Goal: Task Accomplishment & Management: Manage account settings

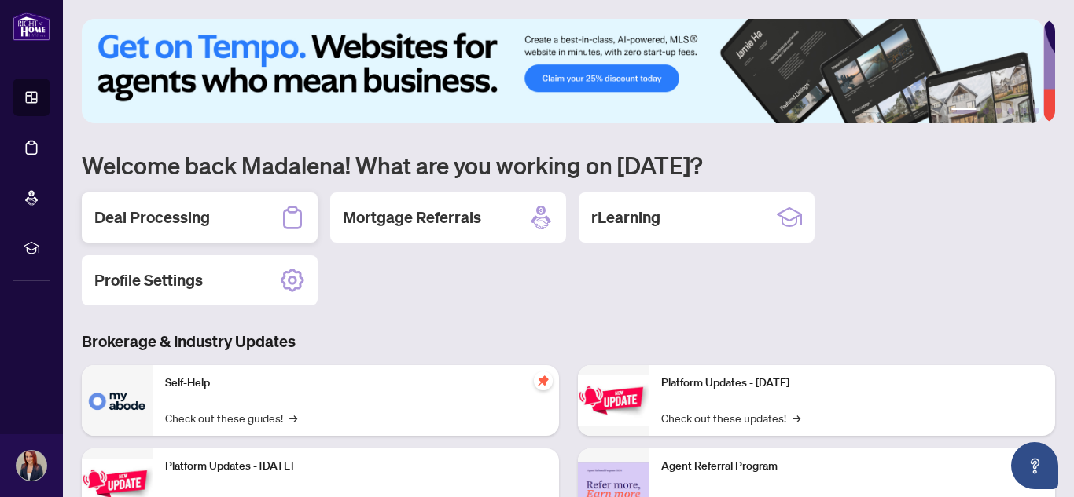
click at [160, 217] on h2 "Deal Processing" at bounding box center [152, 218] width 116 height 22
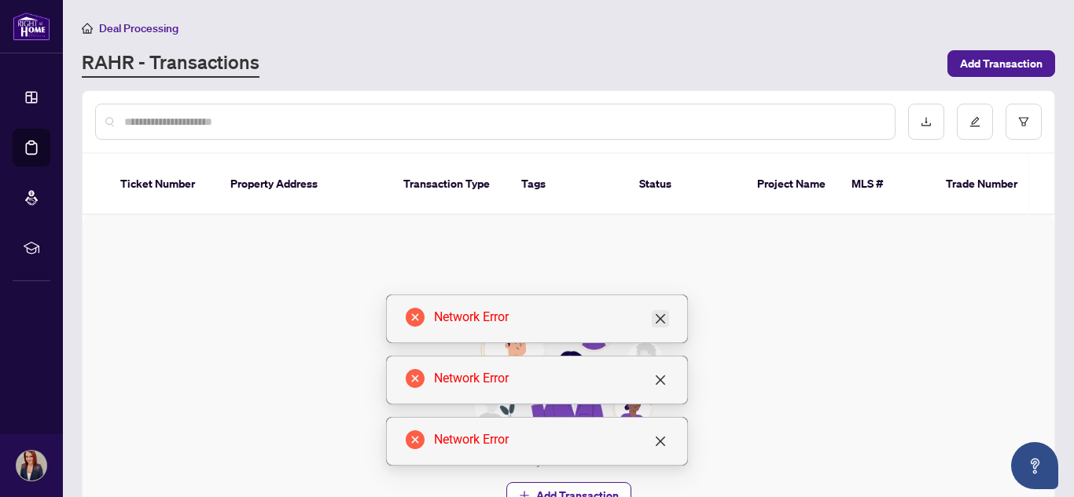
click at [661, 321] on icon "close" at bounding box center [660, 319] width 13 height 13
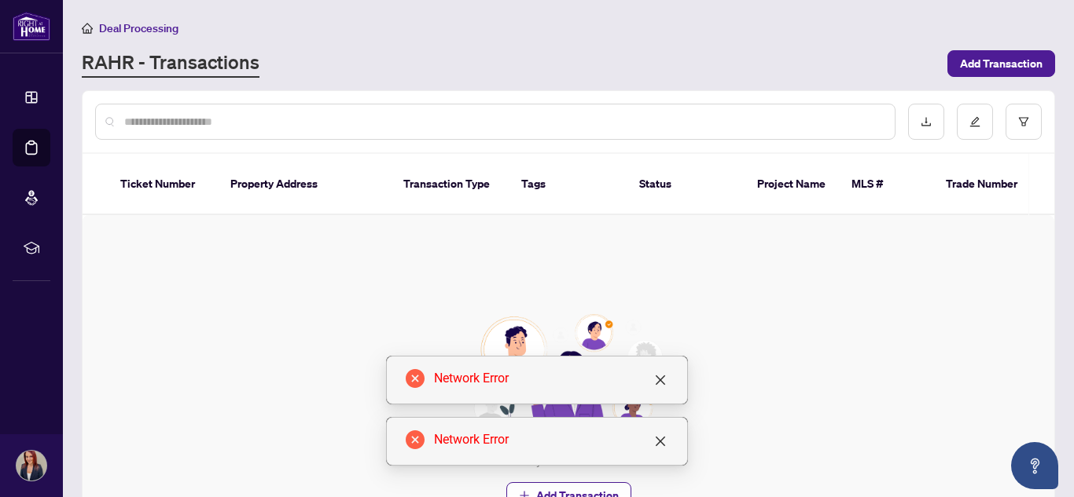
click at [661, 321] on img at bounding box center [568, 377] width 203 height 126
click at [670, 373] on div "Network Error" at bounding box center [537, 380] width 302 height 49
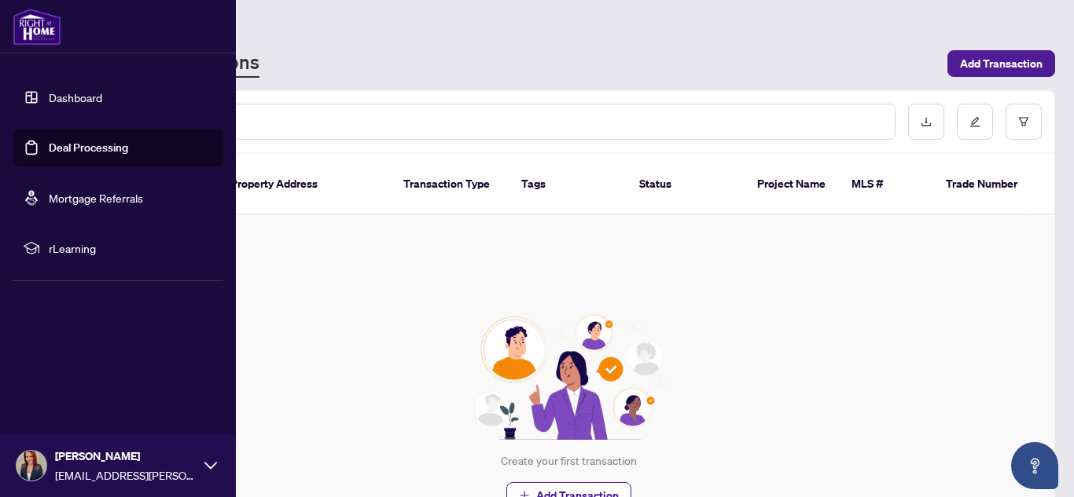
click at [49, 101] on link "Dashboard" at bounding box center [75, 97] width 53 height 14
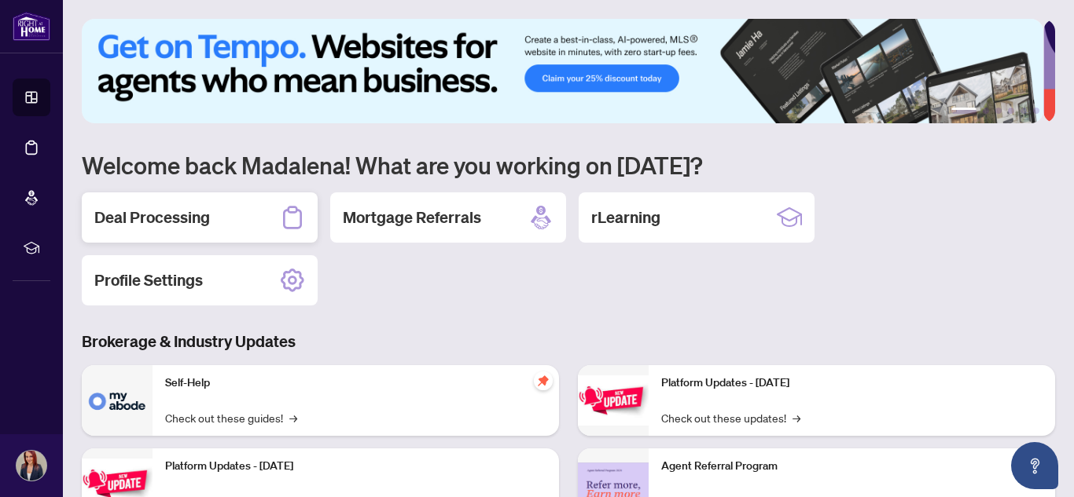
click at [170, 223] on h2 "Deal Processing" at bounding box center [152, 218] width 116 height 22
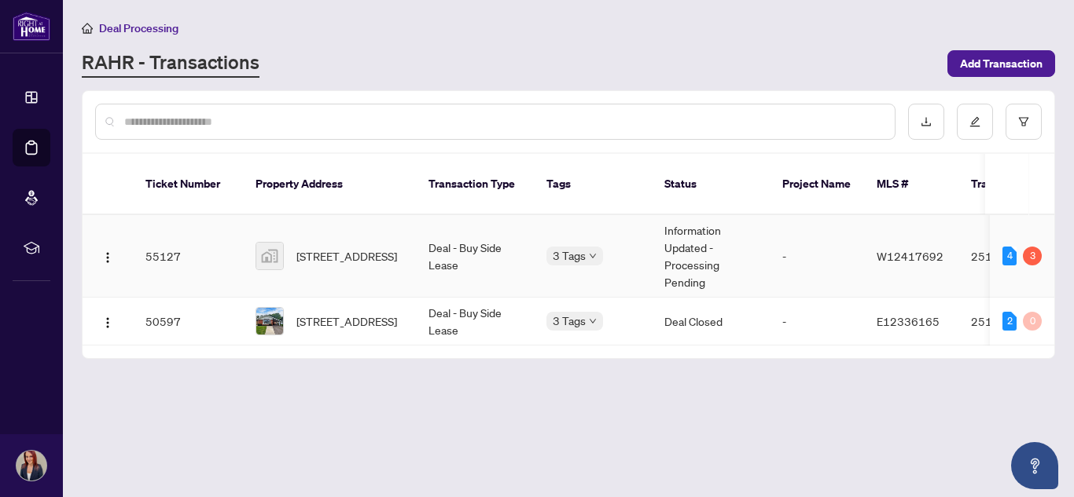
click at [441, 246] on td "Deal - Buy Side Lease" at bounding box center [475, 256] width 118 height 83
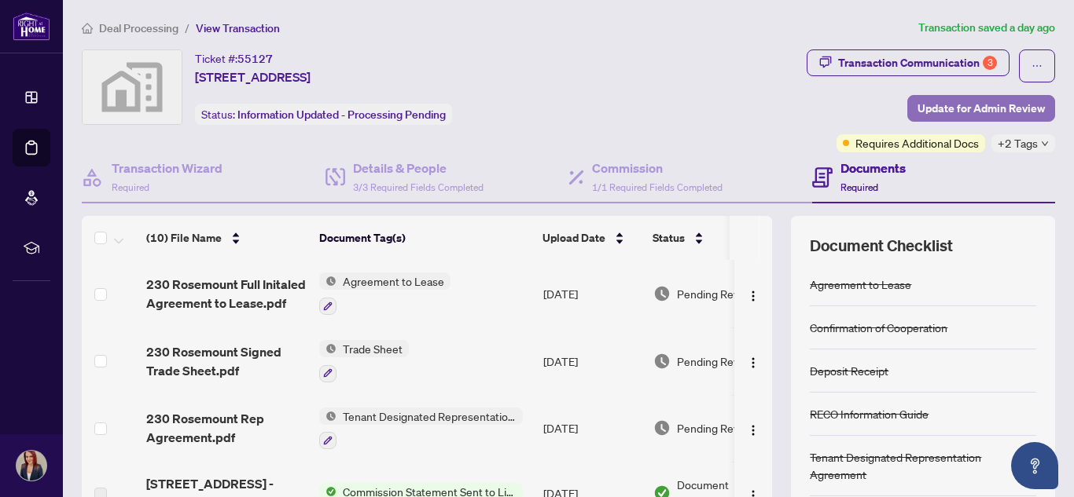
click at [936, 115] on span "Update for Admin Review" at bounding box center [980, 108] width 127 height 25
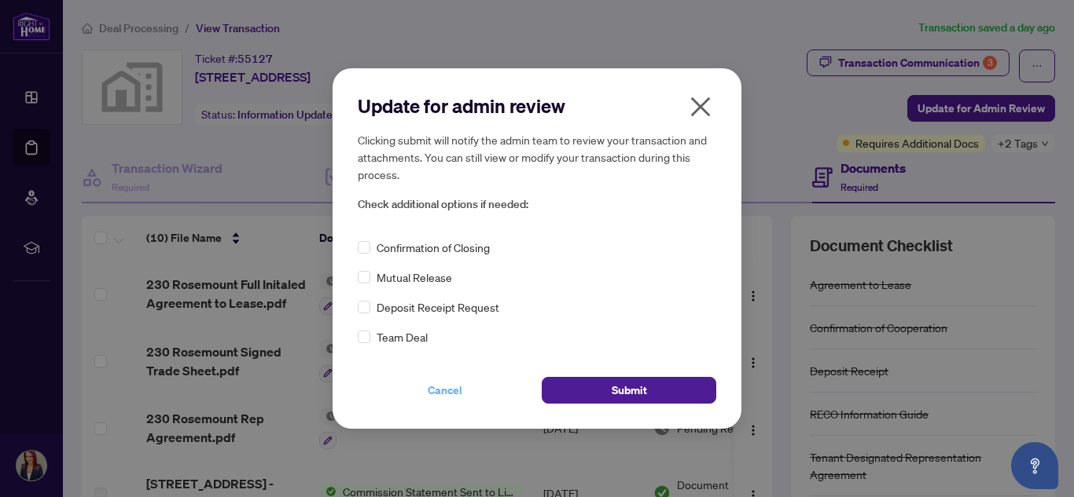
click at [453, 395] on span "Cancel" at bounding box center [445, 390] width 35 height 25
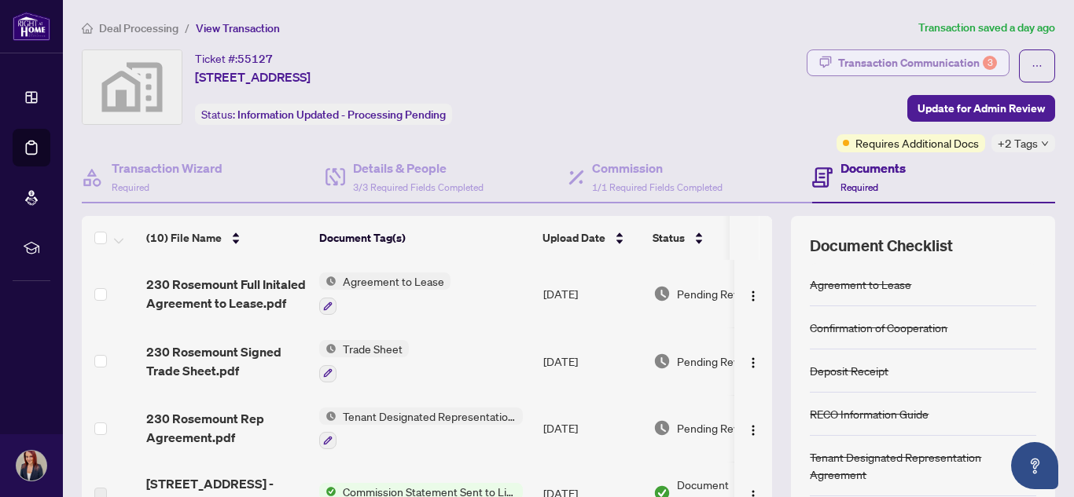
click at [899, 67] on div "Transaction Communication 3" at bounding box center [917, 62] width 159 height 25
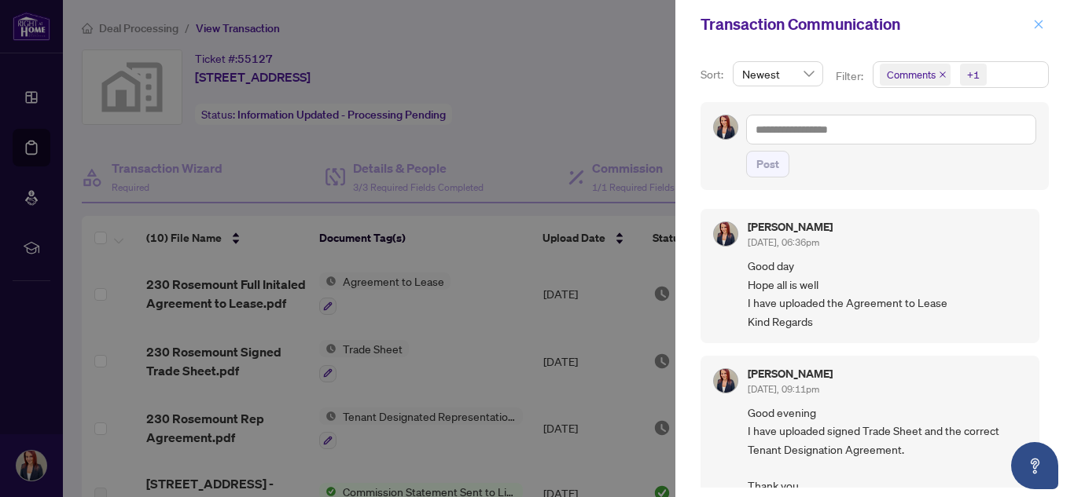
click at [1033, 23] on icon "close" at bounding box center [1038, 24] width 11 height 11
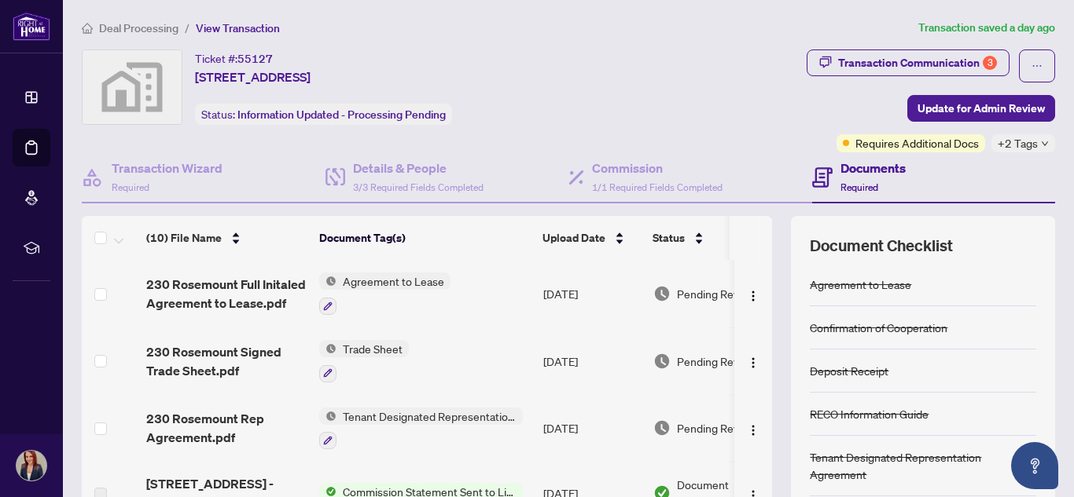
click at [688, 295] on span "Pending Review" at bounding box center [716, 293] width 79 height 17
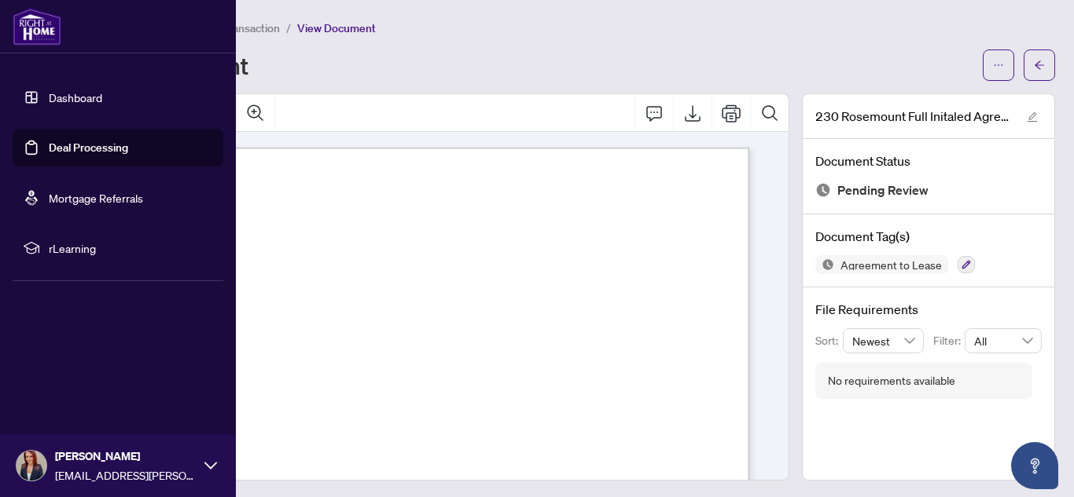
click at [49, 98] on link "Dashboard" at bounding box center [75, 97] width 53 height 14
